Goal: Go to known website: Access a specific website the user already knows

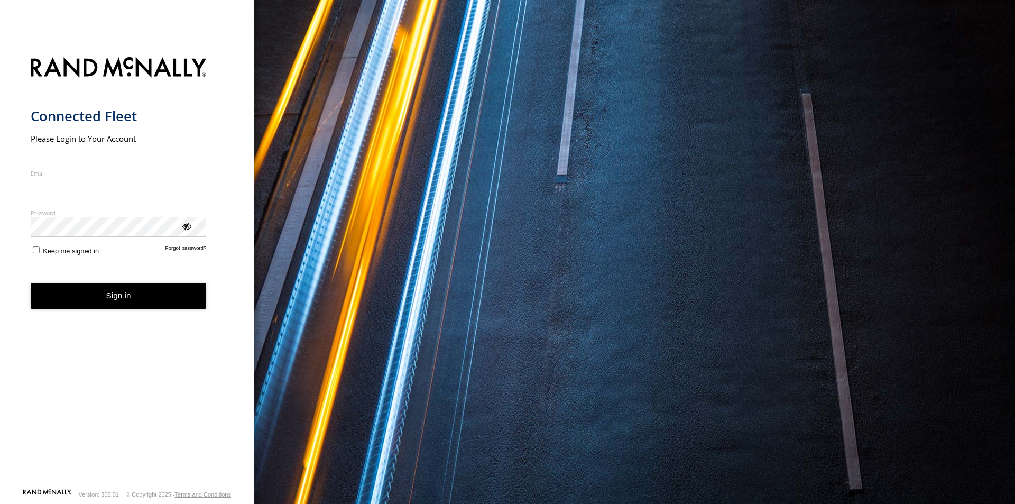
click at [89, 183] on input "Email" at bounding box center [119, 186] width 176 height 19
type input "**********"
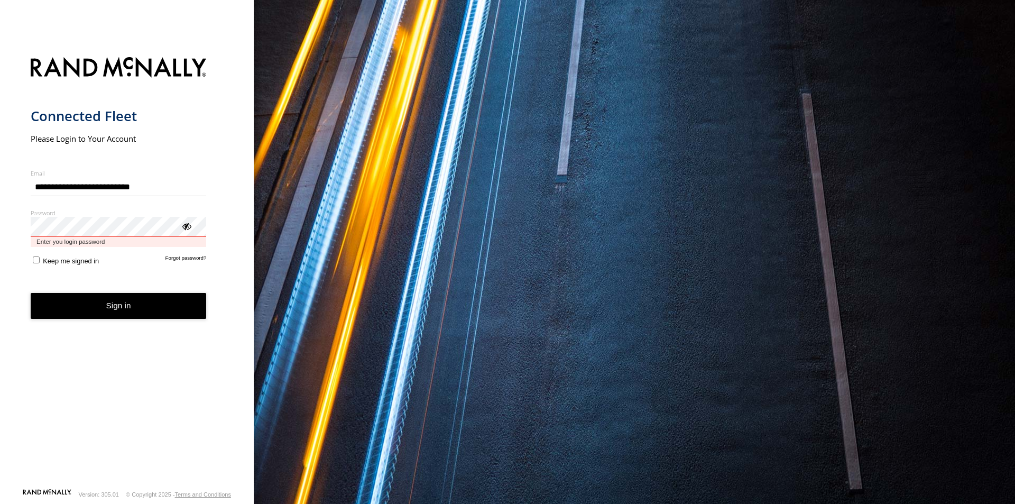
click at [31, 293] on button "Sign in" at bounding box center [119, 306] width 176 height 26
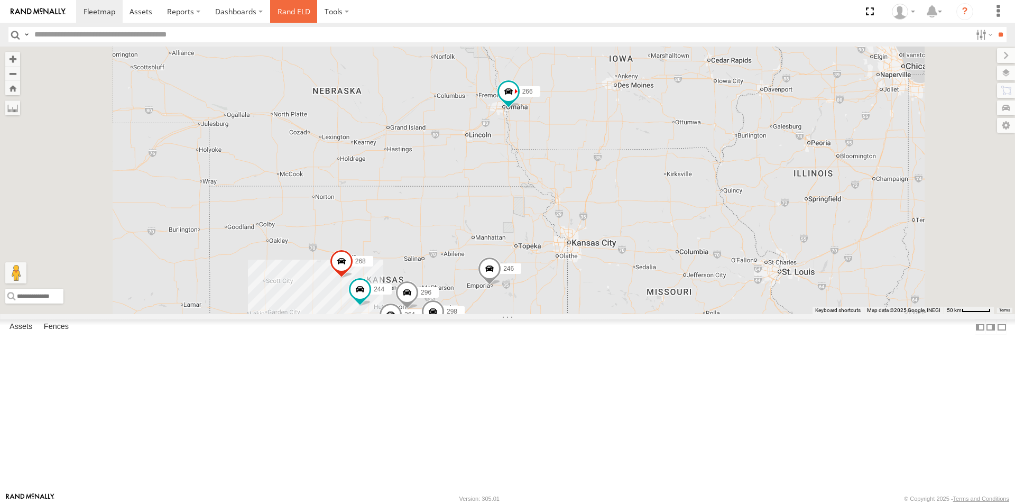
click at [282, 7] on link "Rand ELD" at bounding box center [294, 11] width 48 height 23
